Goal: Transaction & Acquisition: Download file/media

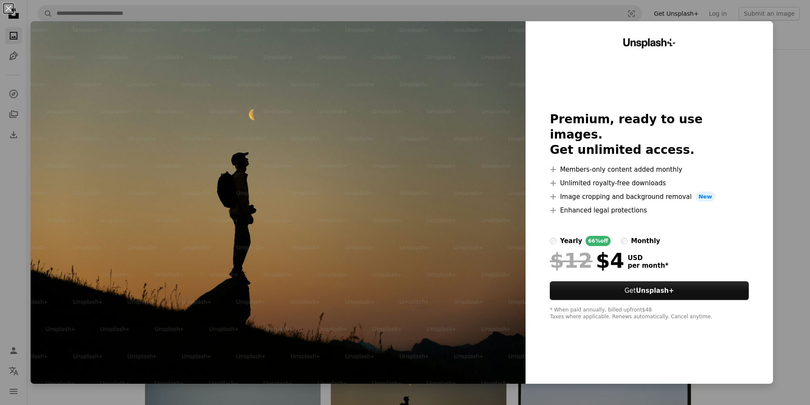
scroll to position [170, 0]
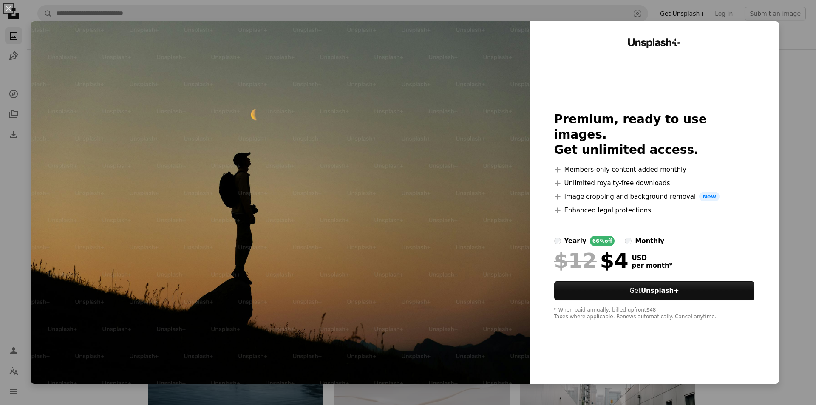
click at [799, 102] on div "An X shape Unsplash+ Premium, ready to use images. Get unlimited access. A plus…" at bounding box center [408, 202] width 816 height 405
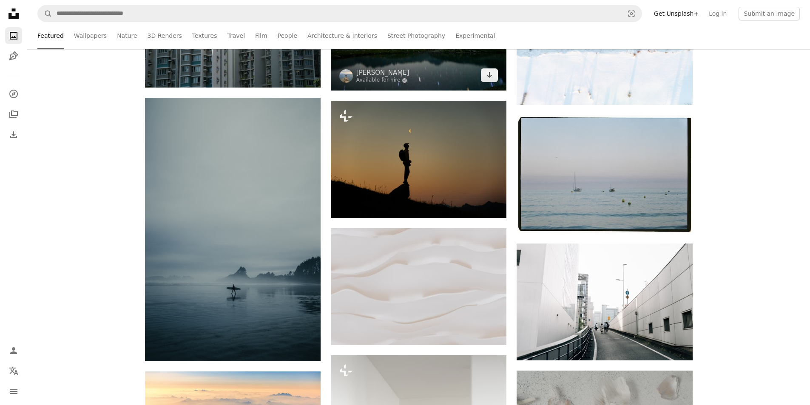
scroll to position [255, 0]
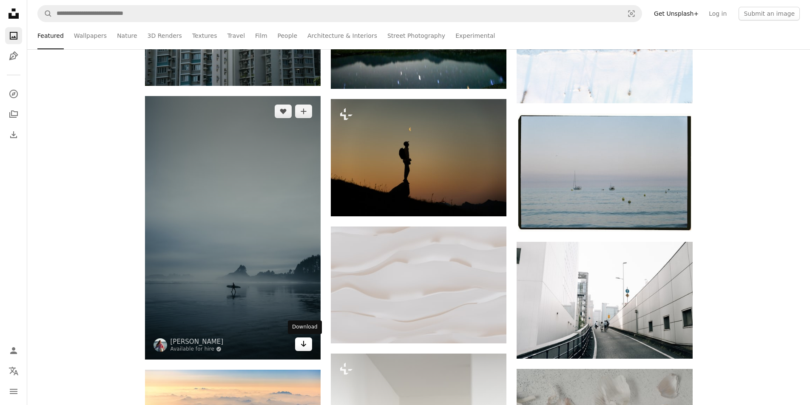
click at [296, 344] on link "Arrow pointing down" at bounding box center [303, 344] width 17 height 14
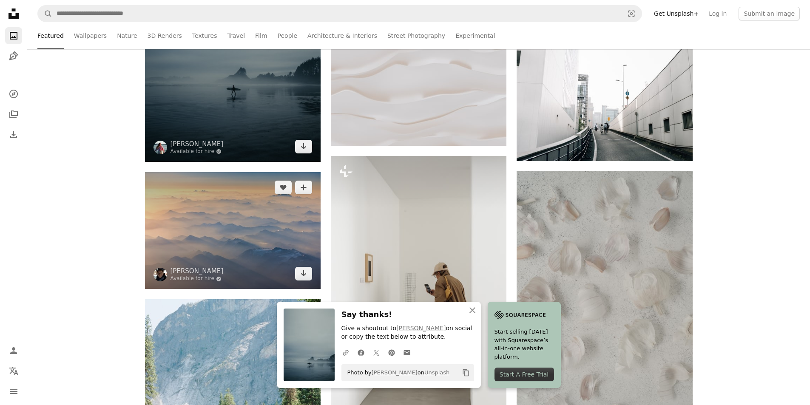
scroll to position [468, 0]
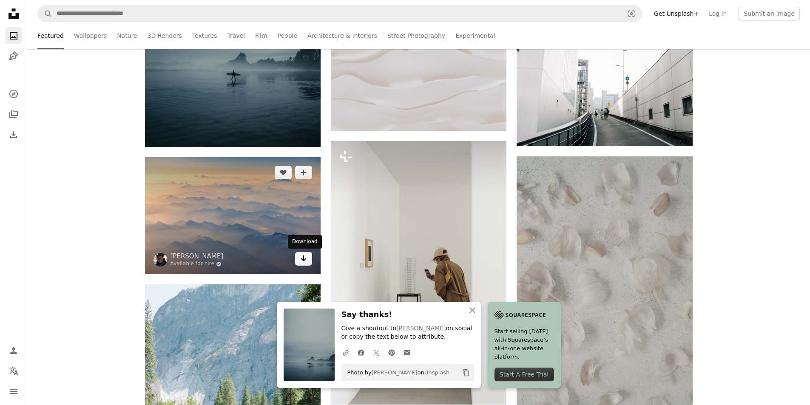
click at [302, 260] on icon "Download" at bounding box center [304, 258] width 6 height 6
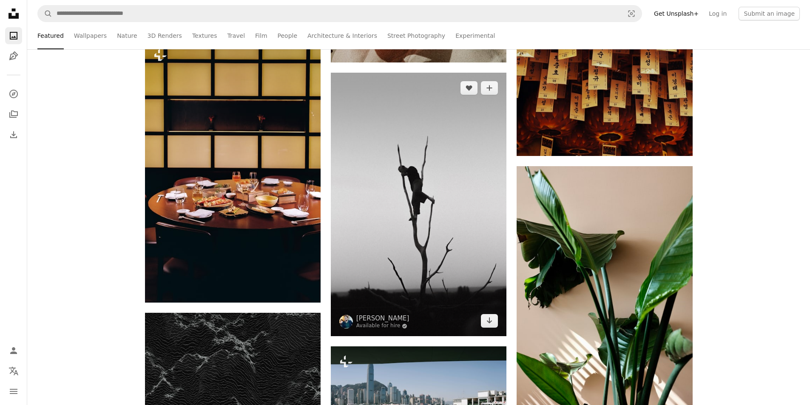
scroll to position [3230, 0]
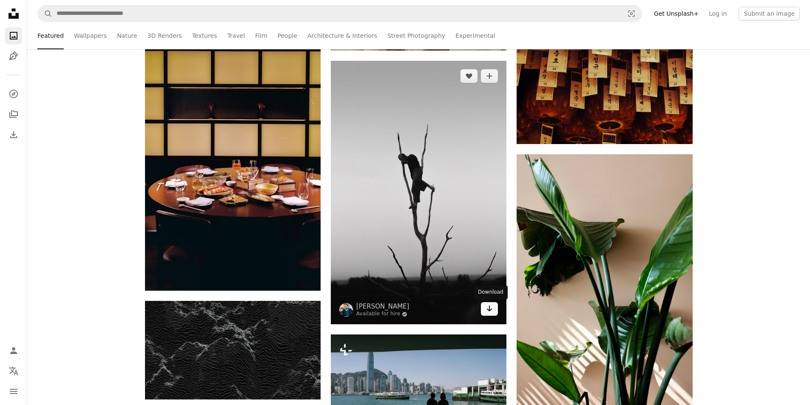
click at [493, 311] on link "Arrow pointing down" at bounding box center [489, 309] width 17 height 14
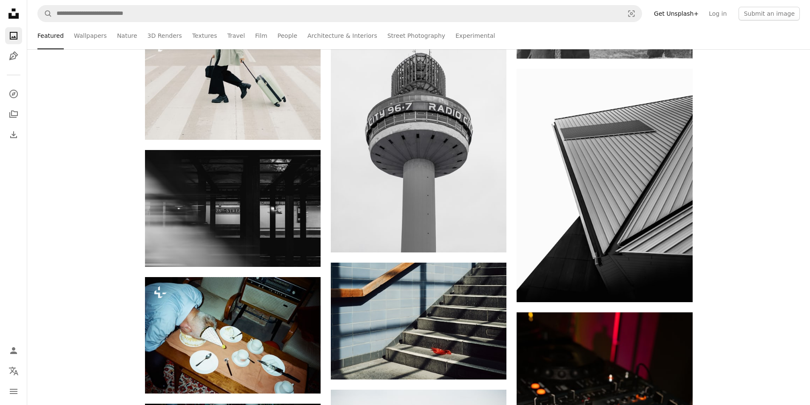
scroll to position [5058, 0]
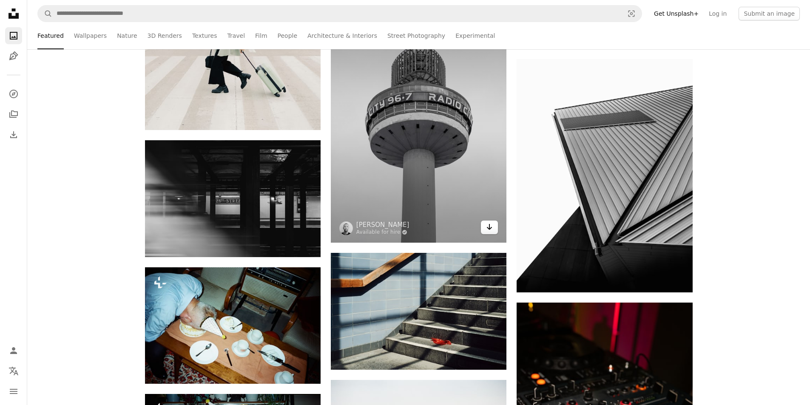
click at [494, 227] on link "Arrow pointing down" at bounding box center [489, 228] width 17 height 14
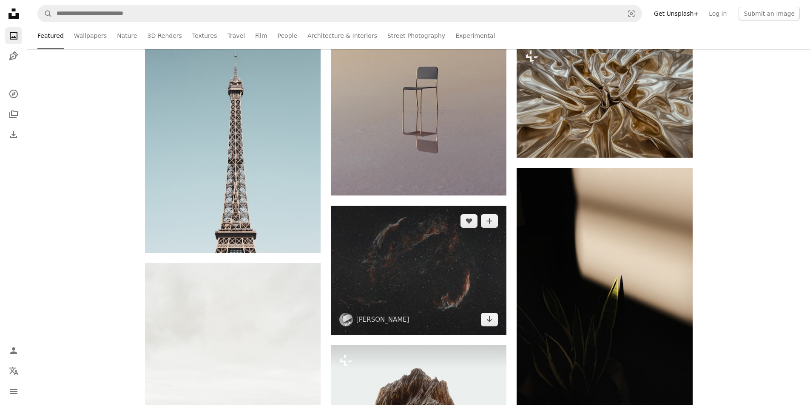
scroll to position [6120, 0]
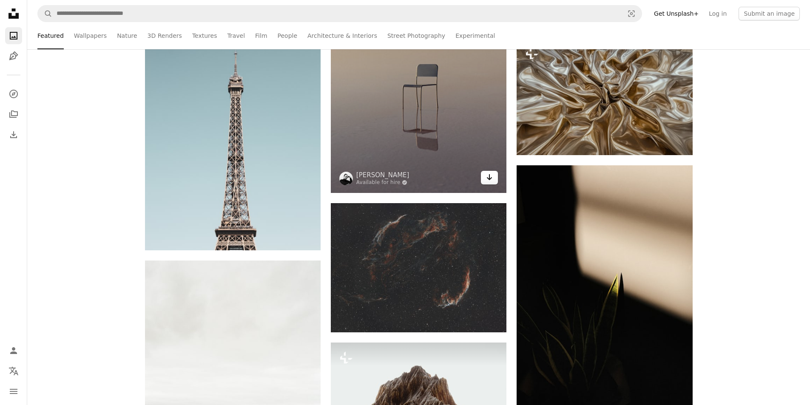
click at [485, 176] on link "Arrow pointing down" at bounding box center [489, 178] width 17 height 14
